Goal: Task Accomplishment & Management: Use online tool/utility

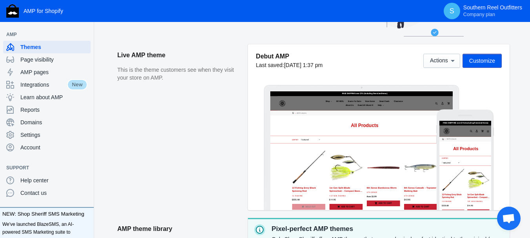
scroll to position [78, 0]
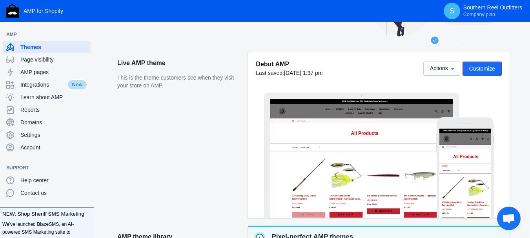
click at [495, 68] on button "Customize" at bounding box center [481, 69] width 39 height 14
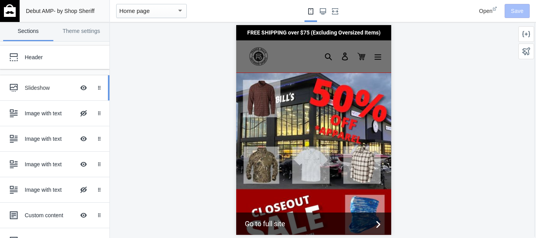
click at [37, 86] on div "Slideshow" at bounding box center [50, 88] width 50 height 8
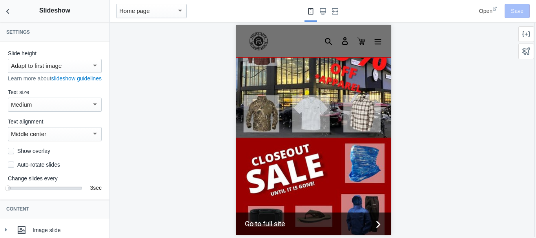
scroll to position [56, 0]
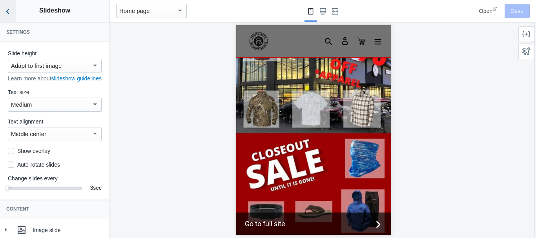
click at [9, 11] on icon "Back to sections" at bounding box center [8, 11] width 8 height 8
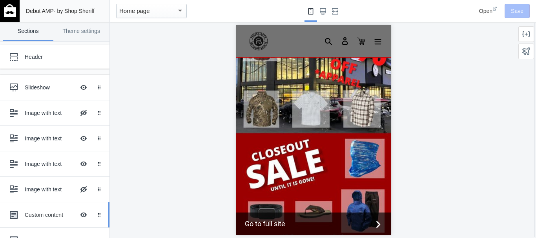
scroll to position [0, 0]
click at [76, 88] on button "Hide Image with text overlay" at bounding box center [83, 87] width 17 height 17
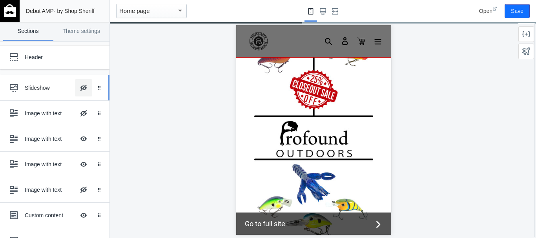
scroll to position [70, 0]
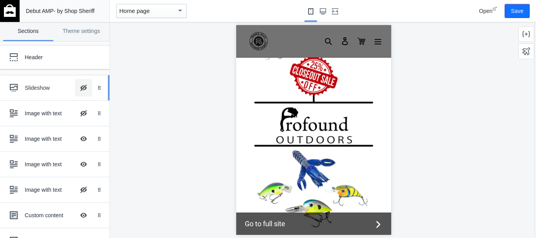
click at [77, 89] on button "Hide Image with text overlay" at bounding box center [83, 87] width 17 height 17
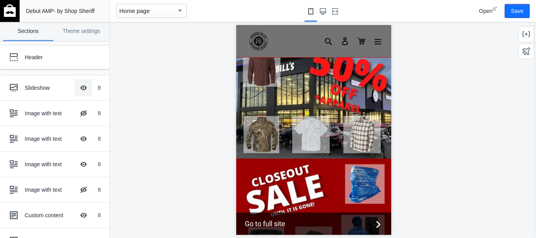
scroll to position [17, 0]
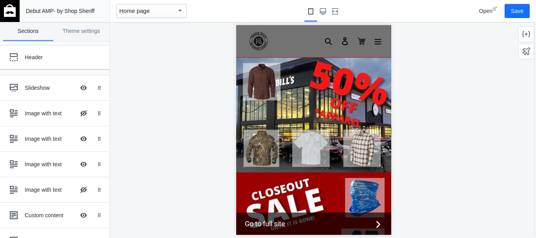
click at [279, 126] on img "slideshow" at bounding box center [313, 172] width 155 height 233
click at [42, 90] on div "Slideshow" at bounding box center [50, 88] width 50 height 8
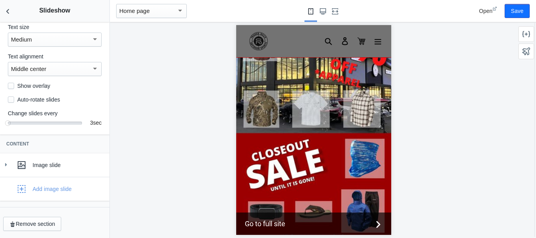
scroll to position [74, 0]
click at [50, 164] on div "Image slide" at bounding box center [68, 165] width 71 height 8
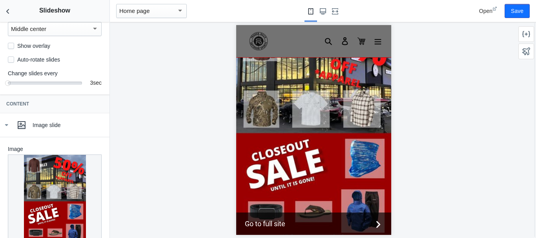
scroll to position [192, 0]
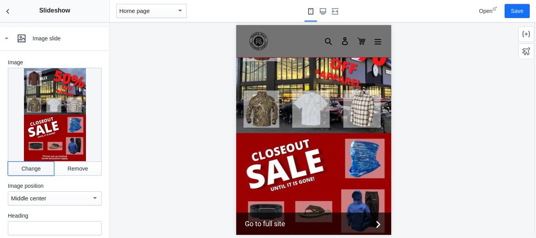
click at [25, 173] on button "Change" at bounding box center [31, 169] width 46 height 14
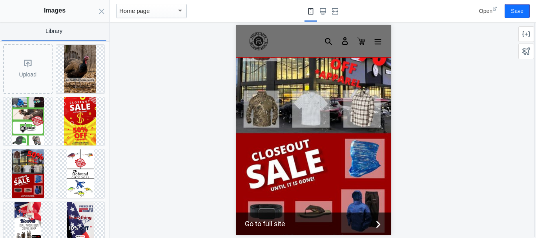
scroll to position [0, 0]
drag, startPoint x: 100, startPoint y: 12, endPoint x: 100, endPoint y: 18, distance: 5.9
click at [100, 12] on icon "Close panel" at bounding box center [101, 11] width 6 height 6
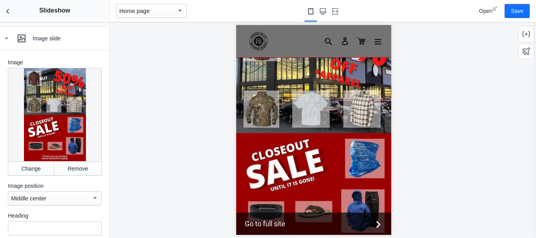
click at [55, 122] on div at bounding box center [55, 115] width 94 height 94
click at [35, 170] on button "Change" at bounding box center [31, 169] width 46 height 14
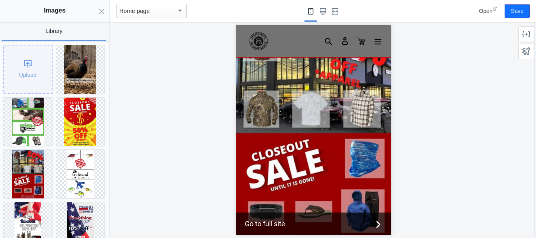
click at [24, 72] on div "Upload" at bounding box center [28, 69] width 48 height 48
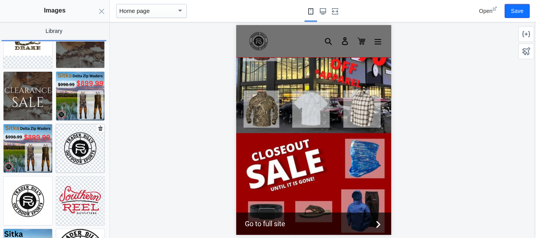
scroll to position [453, 0]
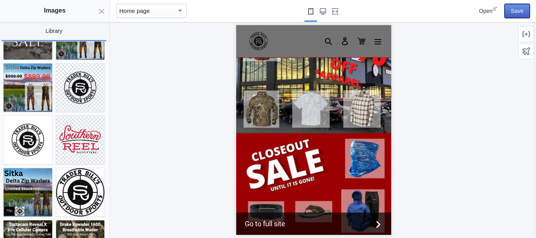
click at [508, 16] on button "Save" at bounding box center [516, 11] width 25 height 14
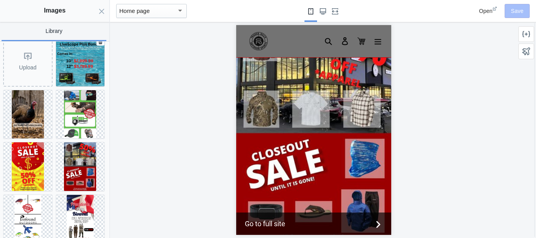
scroll to position [0, 0]
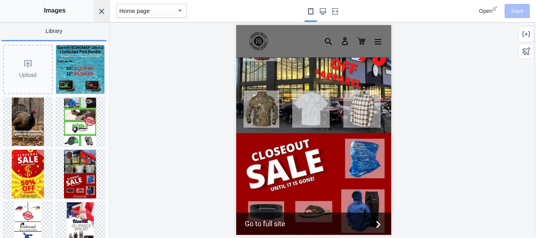
click at [102, 13] on icon "Close panel" at bounding box center [101, 11] width 6 height 6
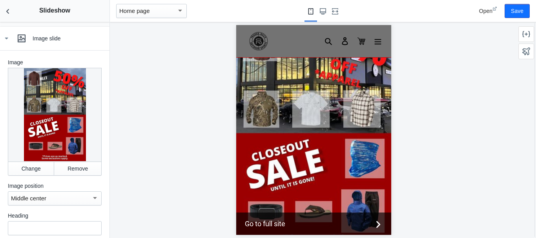
click at [60, 133] on div at bounding box center [55, 115] width 94 height 94
click at [30, 173] on button "Change" at bounding box center [31, 169] width 46 height 14
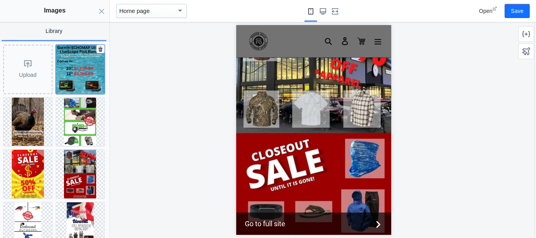
click at [62, 62] on img at bounding box center [80, 69] width 49 height 49
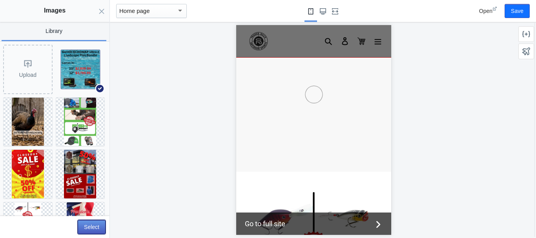
click at [96, 224] on button "Select" at bounding box center [92, 227] width 28 height 14
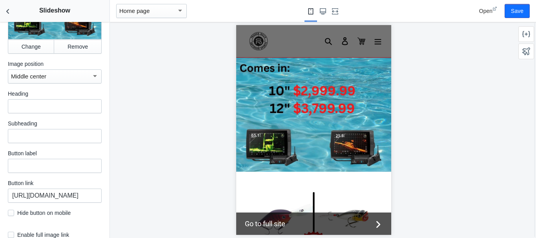
scroll to position [353, 0]
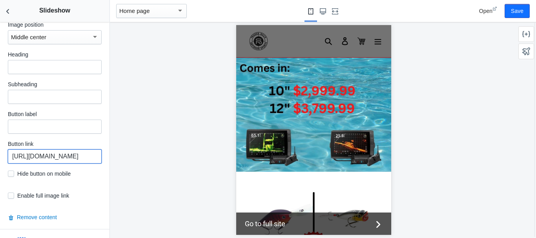
click at [60, 160] on input "https://www.southernreeloutfitters.com/collections/clearance" at bounding box center [55, 156] width 94 height 14
paste input "marine-electronics-1/products/products-garmin-echomap-ultra-2-livescope-plus-bu…"
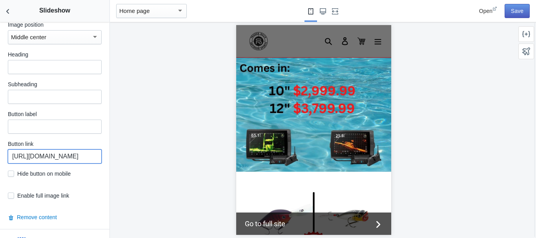
type input "https://www.southernreeloutfitters.com/collections/marine-electronics-1/product…"
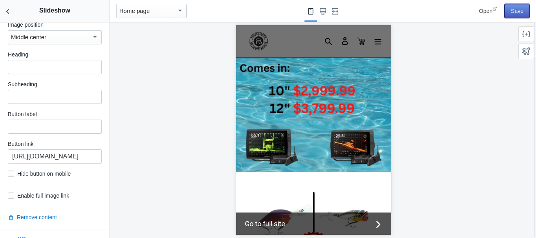
click at [519, 13] on button "Save" at bounding box center [516, 11] width 25 height 14
click at [10, 12] on icon "Back to sections" at bounding box center [8, 11] width 8 height 8
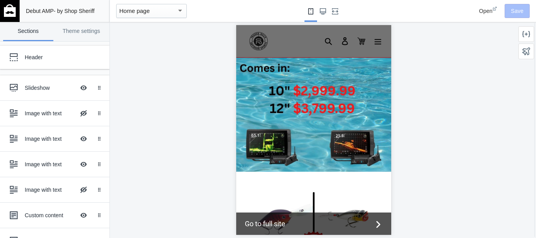
scroll to position [74, 0]
click at [47, 88] on div "Slideshow" at bounding box center [50, 88] width 50 height 8
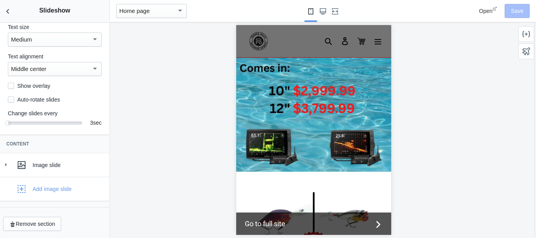
scroll to position [0, 0]
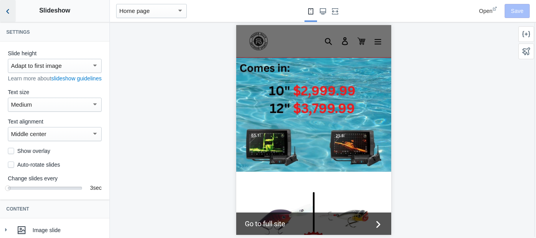
click at [7, 14] on icon "Back to sections" at bounding box center [8, 11] width 8 height 8
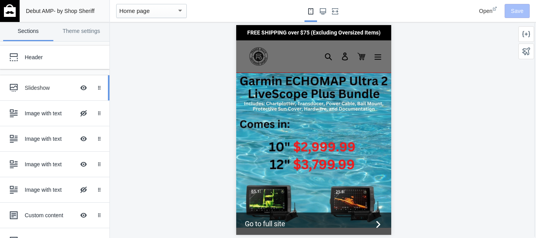
click at [41, 89] on div "Slideshow" at bounding box center [50, 88] width 50 height 8
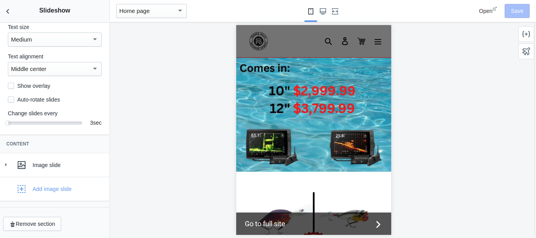
scroll to position [74, 0]
click at [47, 191] on div "Add image slide" at bounding box center [52, 189] width 39 height 8
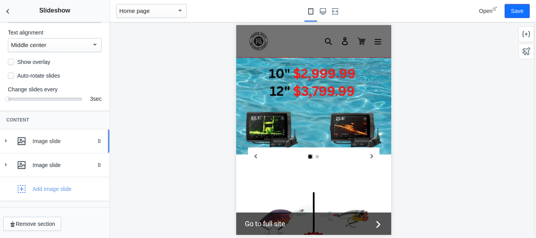
scroll to position [98, 0]
click at [47, 146] on div "Image slide" at bounding box center [55, 141] width 98 height 16
click at [53, 144] on div "Image slide" at bounding box center [68, 141] width 71 height 8
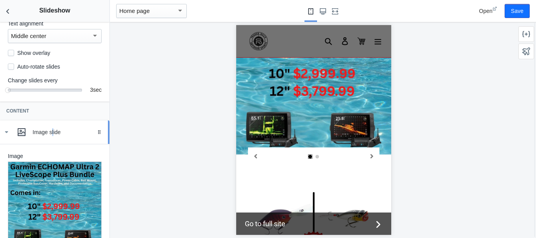
click at [41, 136] on div "Image slide" at bounding box center [68, 132] width 71 height 8
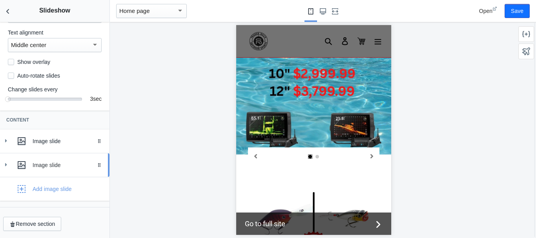
click at [42, 164] on div "Image slide" at bounding box center [68, 165] width 71 height 8
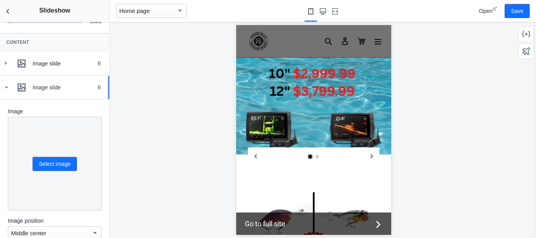
scroll to position [176, 0]
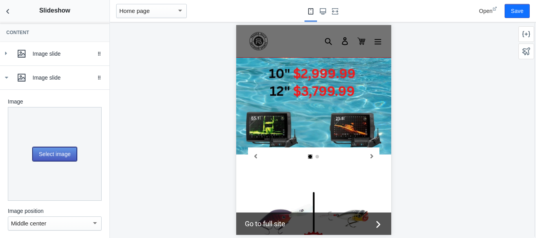
click at [47, 161] on button "Select image" at bounding box center [55, 154] width 44 height 14
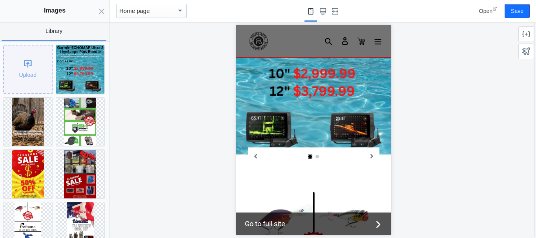
click at [27, 68] on div "Upload" at bounding box center [28, 69] width 48 height 48
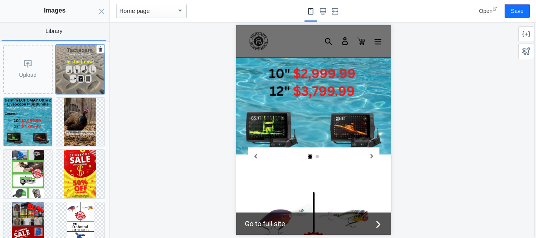
click at [83, 68] on img at bounding box center [80, 69] width 49 height 49
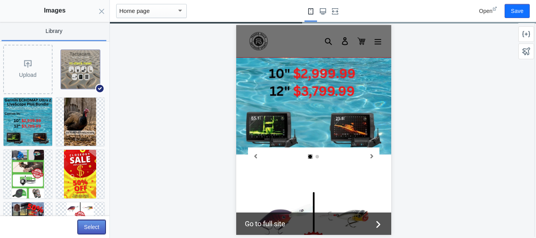
click at [94, 226] on button "Select" at bounding box center [92, 227] width 28 height 14
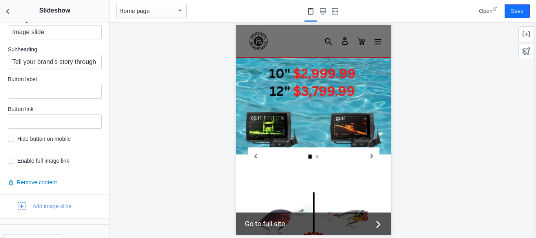
scroll to position [432, 0]
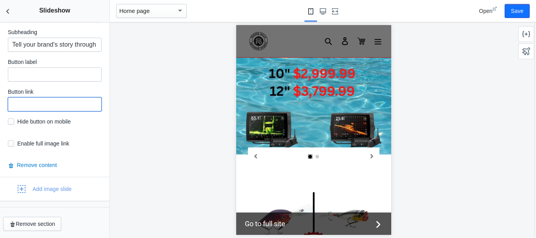
click at [78, 107] on input "text" at bounding box center [55, 104] width 94 height 14
paste input "https://www.southernreeloutfitters.com/collections/tactacam-1"
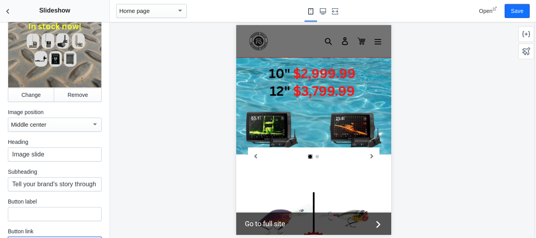
scroll to position [275, 0]
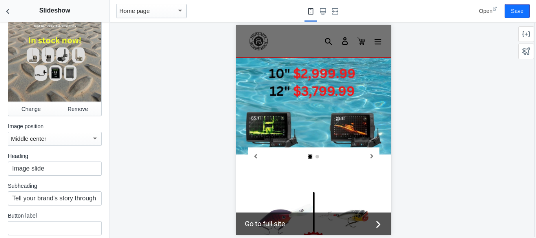
type input "https://www.southernreeloutfitters.com/collections/tactacam-1"
drag, startPoint x: 57, startPoint y: 173, endPoint x: 2, endPoint y: 173, distance: 55.3
click at [2, 173] on div "Image Change Remove Image position Middle center Heading Image slide Subheading…" at bounding box center [54, 161] width 109 height 340
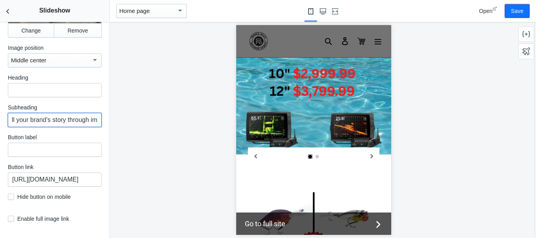
scroll to position [0, 27]
drag, startPoint x: 13, startPoint y: 122, endPoint x: 94, endPoint y: 126, distance: 81.7
click at [94, 126] on input "Tell your brand's story through images" at bounding box center [55, 120] width 94 height 14
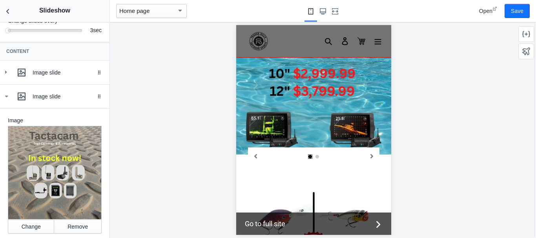
scroll to position [79, 0]
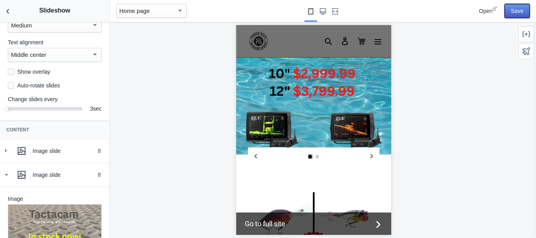
click at [516, 14] on button "Save" at bounding box center [516, 11] width 25 height 14
click at [9, 12] on icon "Back to sections" at bounding box center [8, 11] width 8 height 8
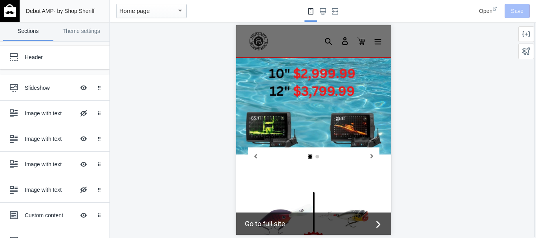
click at [16, 14] on link at bounding box center [10, 11] width 20 height 22
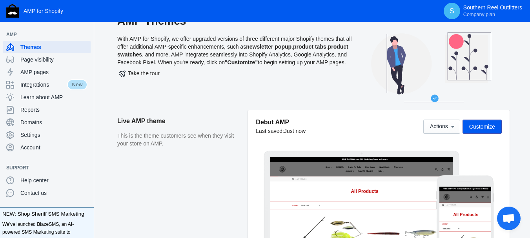
scroll to position [20, 0]
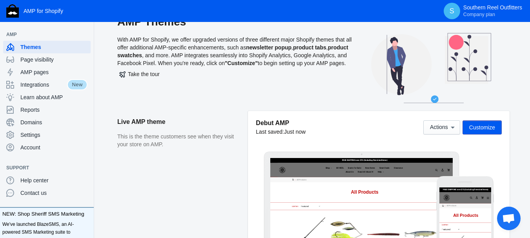
click at [464, 202] on div at bounding box center [465, 231] width 52 height 89
click at [491, 131] on button "Customize" at bounding box center [481, 127] width 39 height 14
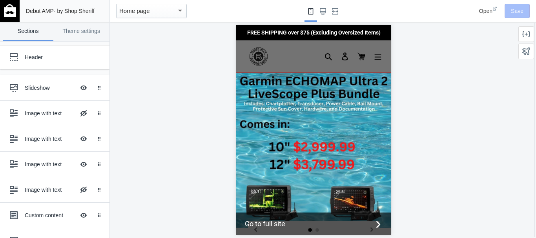
click at [487, 11] on span "Open" at bounding box center [485, 11] width 13 height 6
click at [324, 13] on icon "Large screen" at bounding box center [323, 11] width 6 height 6
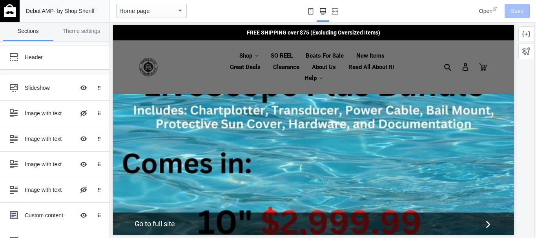
click at [310, 13] on use "Small screen" at bounding box center [310, 11] width 5 height 6
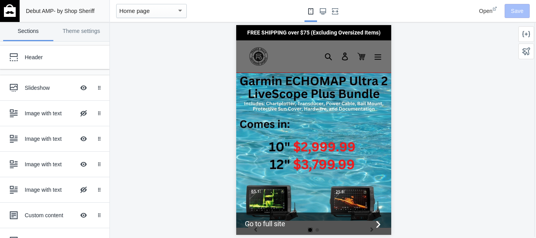
click at [190, 86] on div at bounding box center [313, 130] width 407 height 216
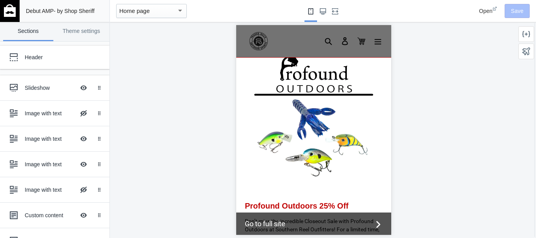
scroll to position [314, 0]
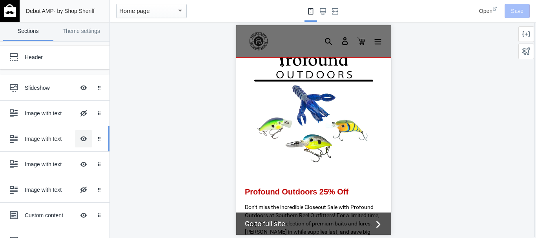
click at [77, 141] on button "Hide Image with text overlay" at bounding box center [83, 138] width 17 height 17
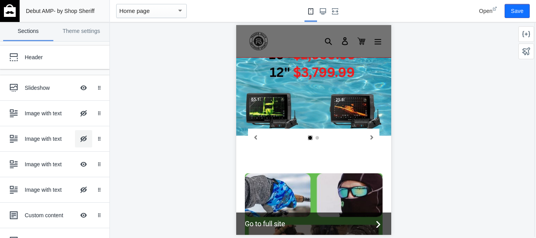
scroll to position [78, 0]
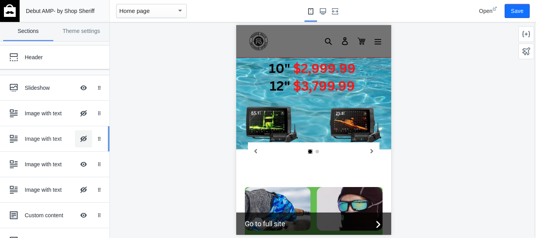
click at [77, 141] on button "Hide Image with text overlay" at bounding box center [83, 138] width 17 height 17
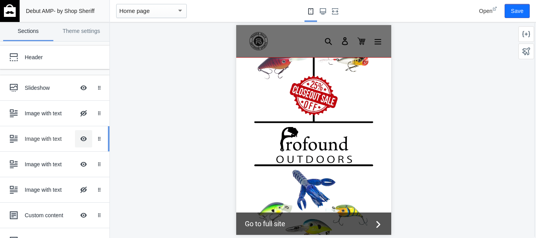
scroll to position [235, 0]
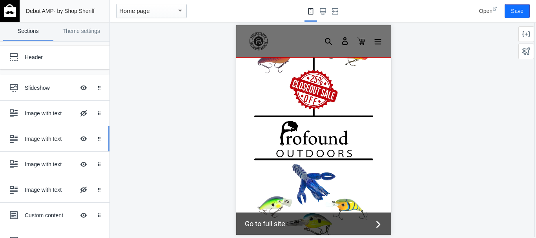
click at [36, 138] on div "Image with text" at bounding box center [50, 139] width 50 height 8
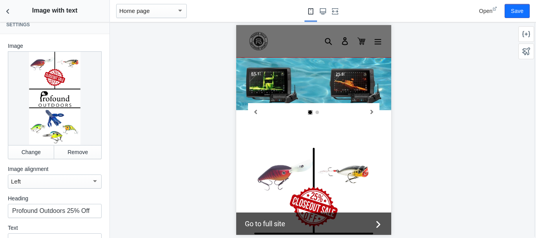
scroll to position [0, 0]
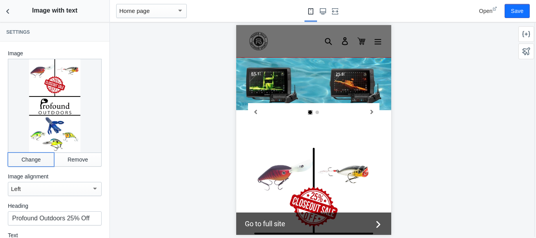
click at [24, 156] on button "Change" at bounding box center [31, 160] width 46 height 14
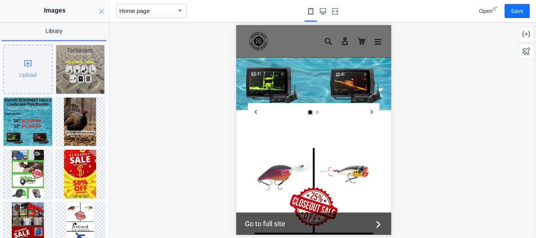
click at [19, 75] on div "Upload" at bounding box center [28, 69] width 48 height 48
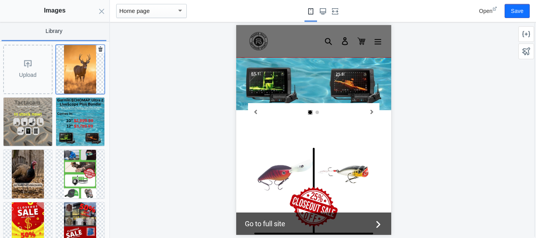
click at [85, 77] on img at bounding box center [80, 69] width 32 height 49
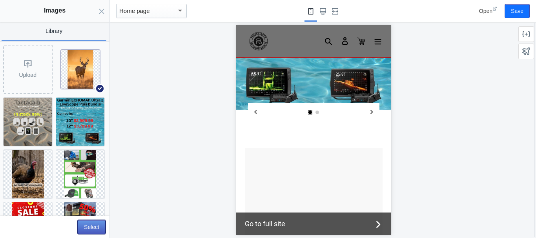
click at [94, 226] on button "Select" at bounding box center [92, 227] width 28 height 14
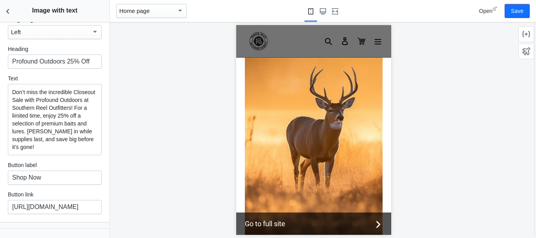
scroll to position [173, 0]
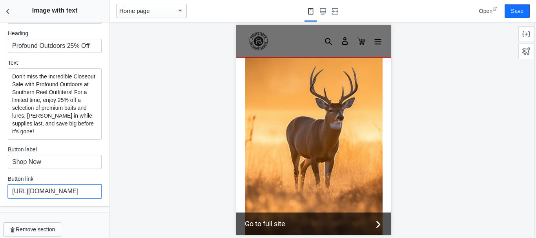
click at [51, 184] on input "https://www.southernreeloutfitters.com/collections/profound-outdoors" at bounding box center [55, 191] width 94 height 14
paste input "drake"
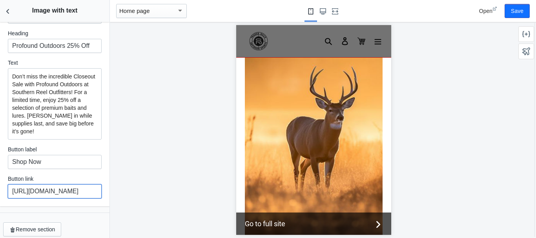
type input "https://www.southernreeloutfitters.com/collections/drake"
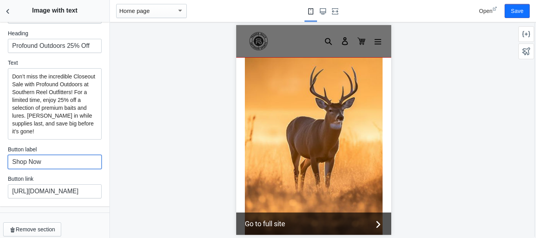
scroll to position [0, 0]
drag, startPoint x: 51, startPoint y: 156, endPoint x: -25, endPoint y: 156, distance: 76.5
click at [0, 156] on html "Loading your AMP theme This editor generates fully AMP-compliant Shopify pages …" at bounding box center [268, 119] width 536 height 238
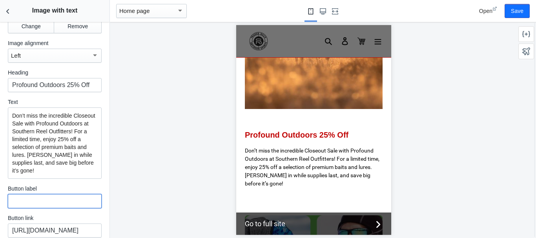
scroll to position [392, 0]
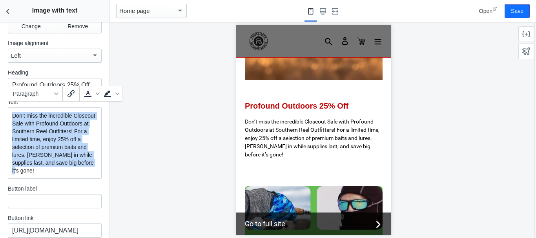
drag, startPoint x: 69, startPoint y: 165, endPoint x: 10, endPoint y: 111, distance: 80.3
click at [10, 111] on div "Don’t miss the incredible Closeout Sale with Profound Outdoors at Southern Reel…" at bounding box center [55, 142] width 94 height 71
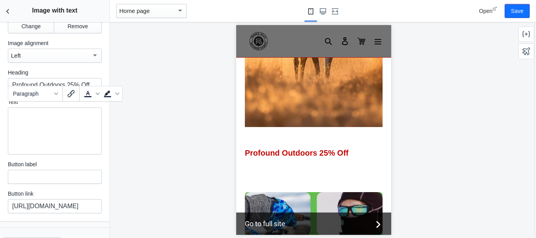
scroll to position [351, 0]
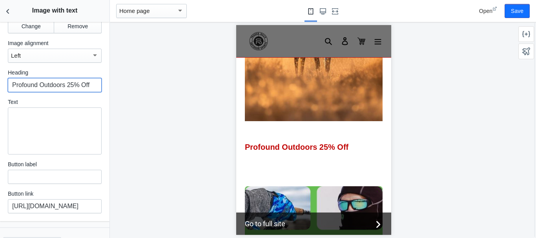
drag, startPoint x: 13, startPoint y: 79, endPoint x: 89, endPoint y: 79, distance: 76.5
click at [89, 79] on input "Profound Outdoors 25% Off" at bounding box center [55, 85] width 94 height 14
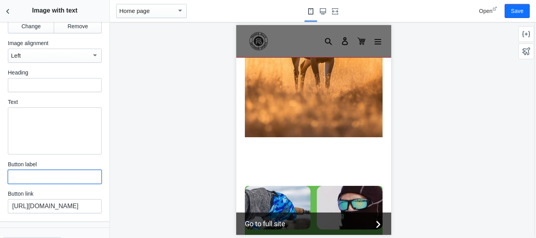
click at [42, 172] on input "text" at bounding box center [55, 177] width 94 height 14
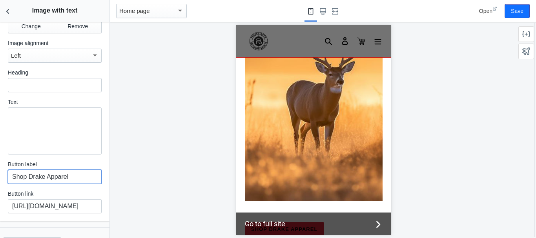
scroll to position [271, 0]
type input "Shop Drake Apparel"
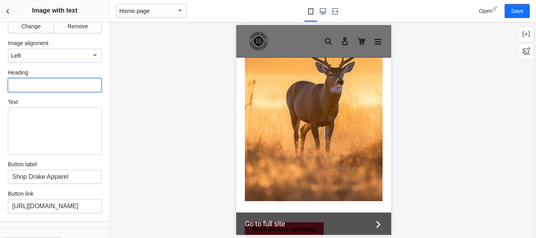
click at [32, 82] on input "text" at bounding box center [55, 85] width 94 height 14
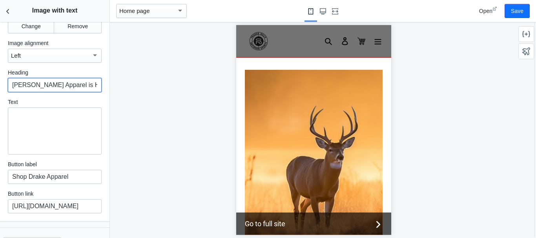
scroll to position [193, 0]
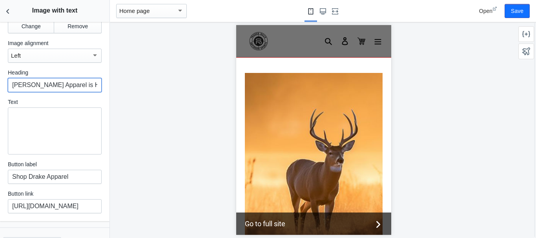
type input "Drake Apparel is Here!"
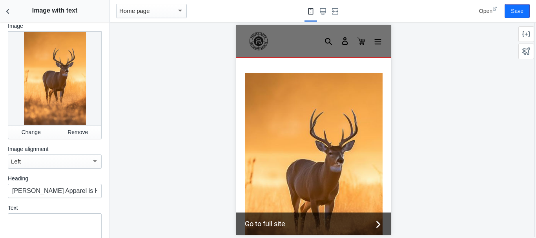
scroll to position [16, 0]
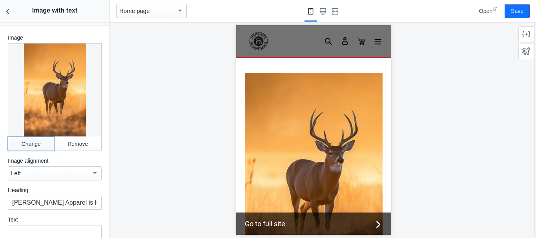
click at [31, 138] on button "Change" at bounding box center [31, 144] width 46 height 14
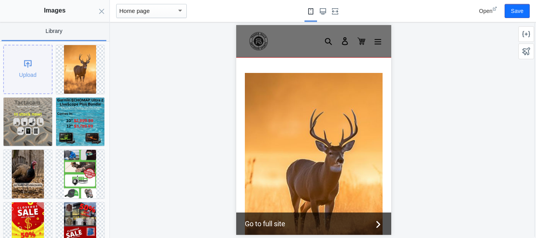
click at [28, 66] on div "Upload" at bounding box center [28, 69] width 48 height 48
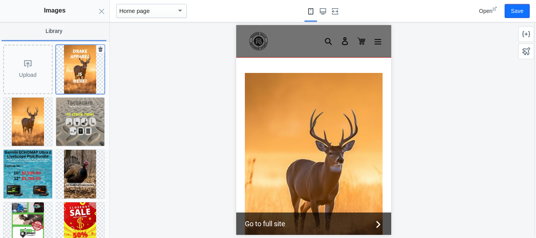
click at [70, 69] on img at bounding box center [80, 69] width 32 height 49
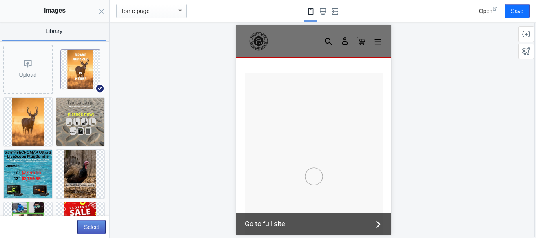
click at [92, 227] on button "Select" at bounding box center [92, 227] width 28 height 14
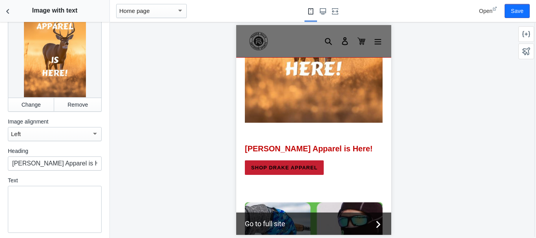
scroll to position [94, 0]
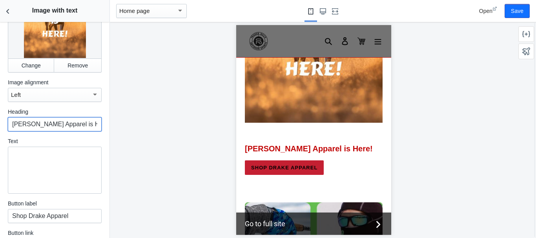
drag, startPoint x: 81, startPoint y: 120, endPoint x: 11, endPoint y: 123, distance: 69.9
click at [11, 123] on input "Drake Apparel is Here!" at bounding box center [55, 124] width 94 height 14
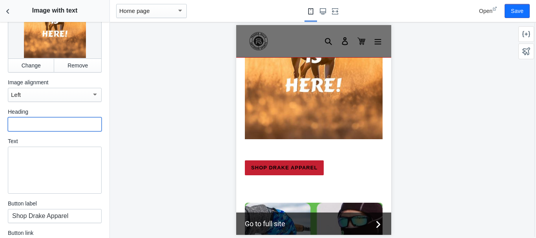
scroll to position [133, 0]
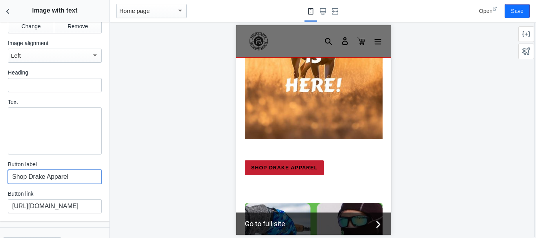
drag, startPoint x: 78, startPoint y: 170, endPoint x: 0, endPoint y: 170, distance: 77.3
click at [0, 170] on div "Image Change Remove Image alignment Left Heading Text Button label Shop Drake A…" at bounding box center [54, 64] width 109 height 313
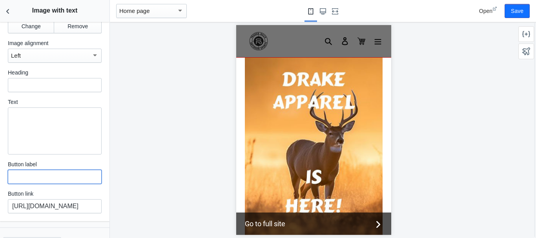
scroll to position [162, 0]
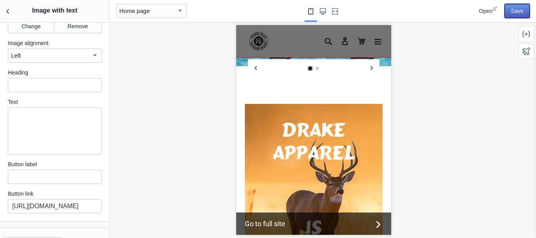
click at [519, 12] on button "Save" at bounding box center [516, 11] width 25 height 14
click at [486, 12] on span "Open" at bounding box center [485, 11] width 13 height 6
click at [69, 173] on input "text" at bounding box center [55, 177] width 94 height 14
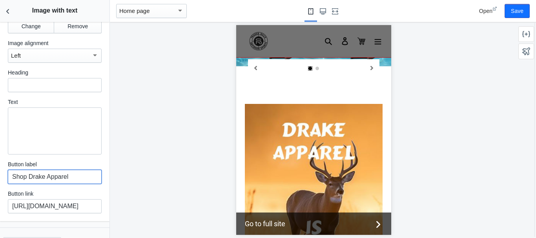
type input "Shop Drake Apparel"
click at [149, 141] on div at bounding box center [313, 130] width 407 height 216
click at [518, 15] on button "Save" at bounding box center [516, 11] width 25 height 14
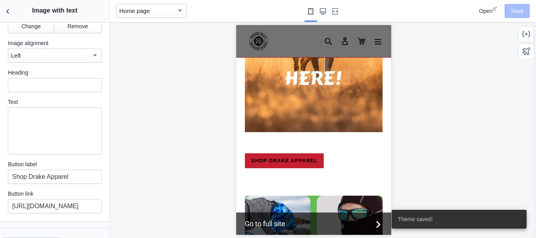
scroll to position [358, 0]
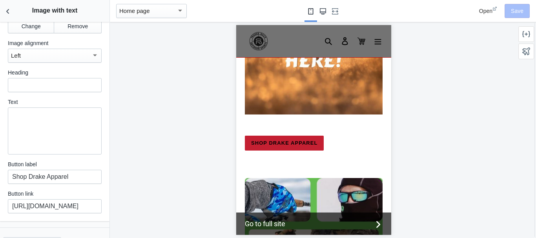
click at [322, 14] on icon "Large screen" at bounding box center [323, 11] width 6 height 6
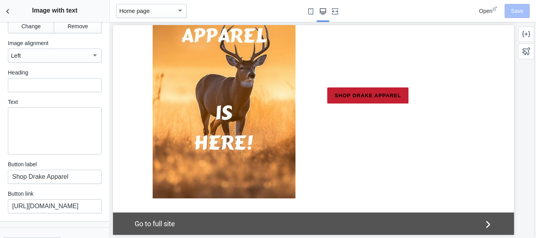
scroll to position [468, 0]
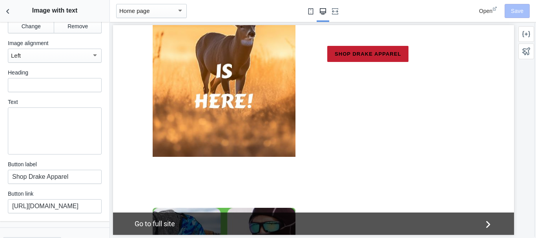
click at [311, 13] on use "Small screen" at bounding box center [310, 11] width 5 height 6
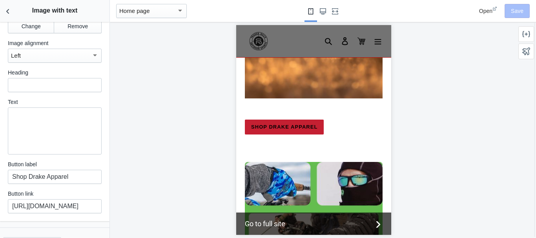
scroll to position [357, 0]
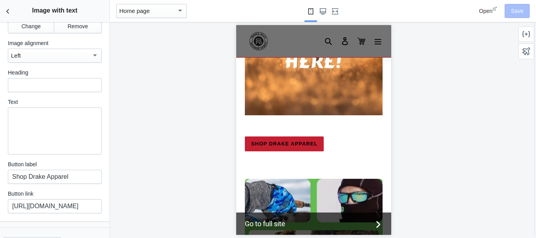
click at [484, 13] on span "Open" at bounding box center [485, 11] width 13 height 6
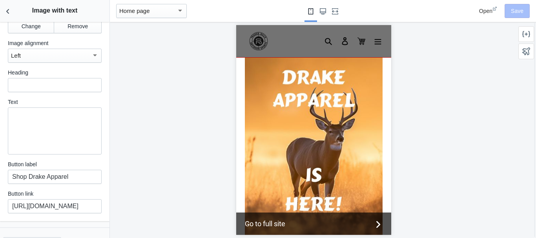
scroll to position [200, 0]
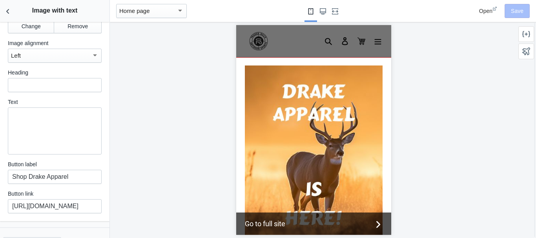
drag, startPoint x: 514, startPoint y: 14, endPoint x: 513, endPoint y: 18, distance: 4.0
click at [514, 14] on div "Open Save" at bounding box center [489, 11] width 86 height 22
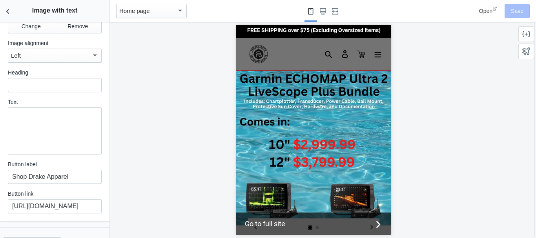
scroll to position [0, 0]
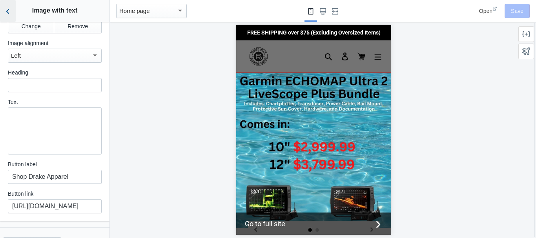
click at [9, 10] on icon "Back to sections" at bounding box center [8, 11] width 8 height 8
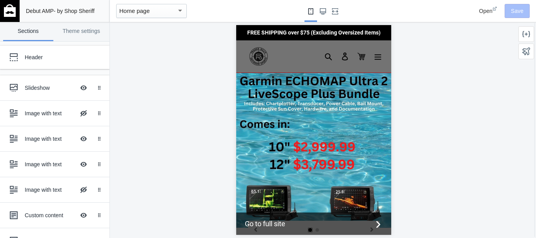
scroll to position [100, 0]
click at [6, 12] on img at bounding box center [10, 10] width 12 height 13
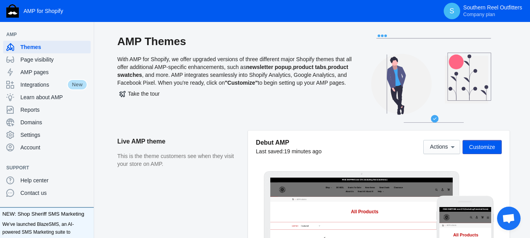
click at [512, 129] on div "AMP Themes With AMP for Shopify, we offer upgraded versions of three different …" at bounding box center [313, 83] width 408 height 96
